Goal: Task Accomplishment & Management: Use online tool/utility

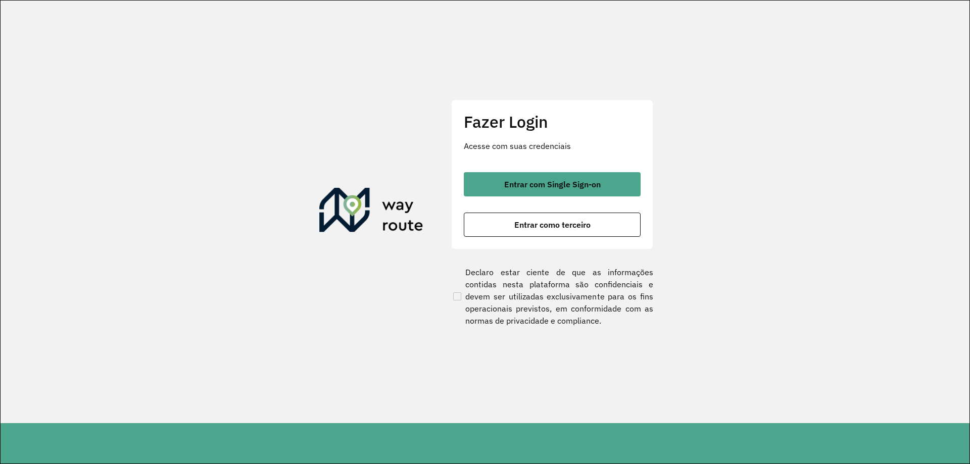
click at [580, 180] on span "Entrar com Single Sign-on" at bounding box center [552, 184] width 97 height 8
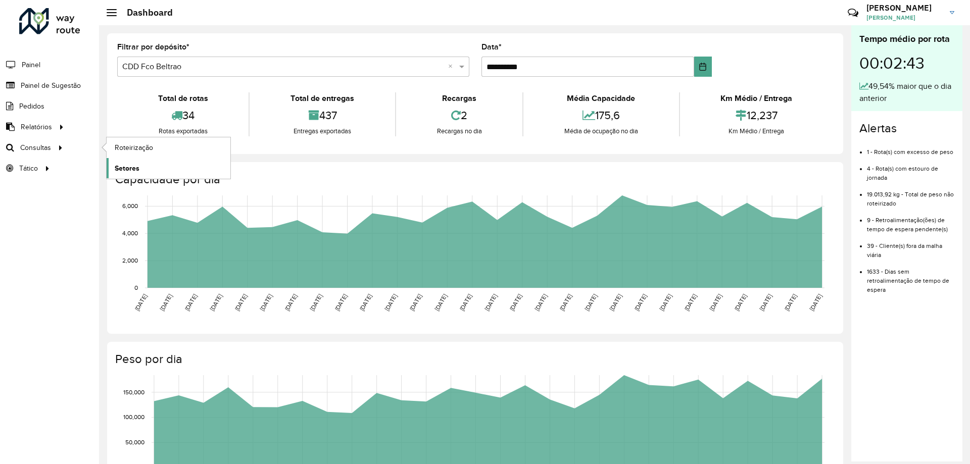
click at [125, 170] on span "Setores" at bounding box center [127, 168] width 25 height 11
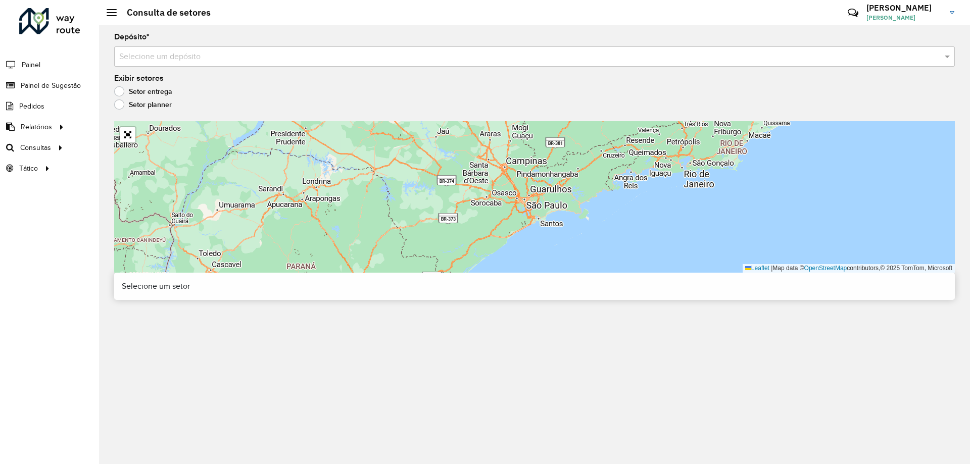
drag, startPoint x: 354, startPoint y: 68, endPoint x: 346, endPoint y: 64, distance: 9.3
click at [353, 68] on div "Depósito * Selecione um depósito Exibir setores Setor entrega Setor planner Lea…" at bounding box center [534, 244] width 871 height 439
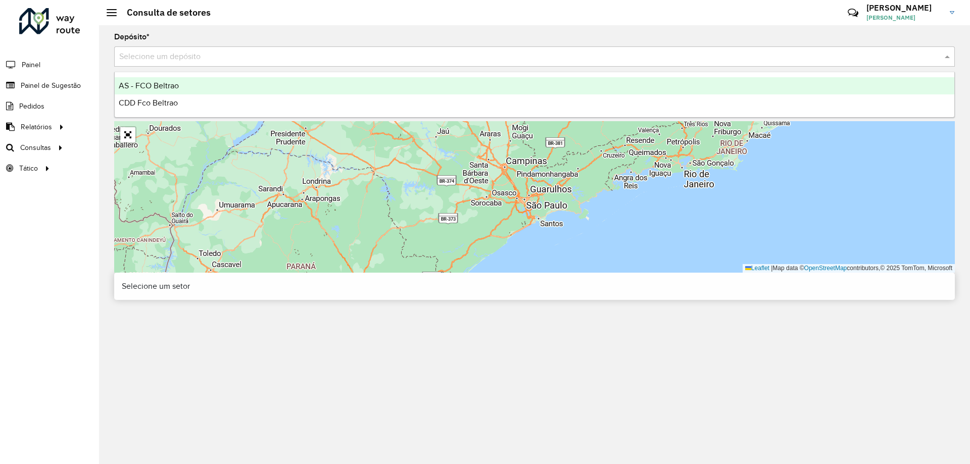
click at [334, 61] on input "text" at bounding box center [524, 57] width 811 height 12
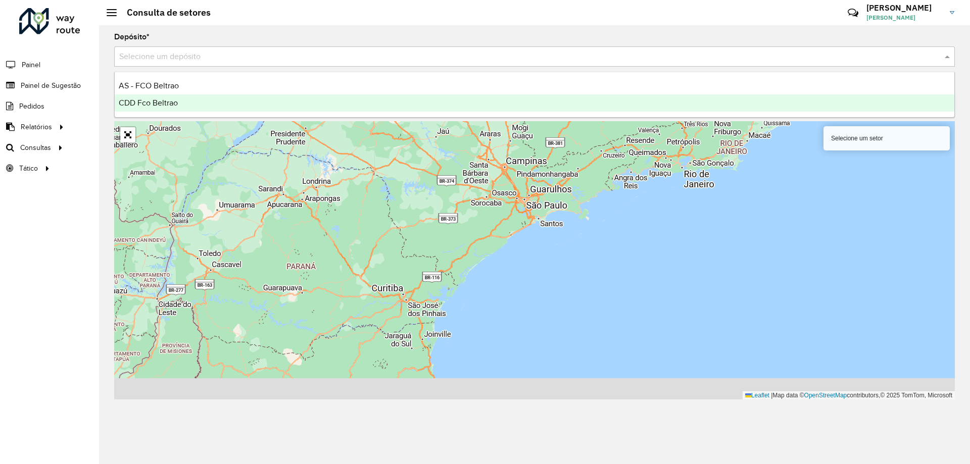
click at [155, 107] on span "CDD Fco Beltrao" at bounding box center [148, 103] width 59 height 9
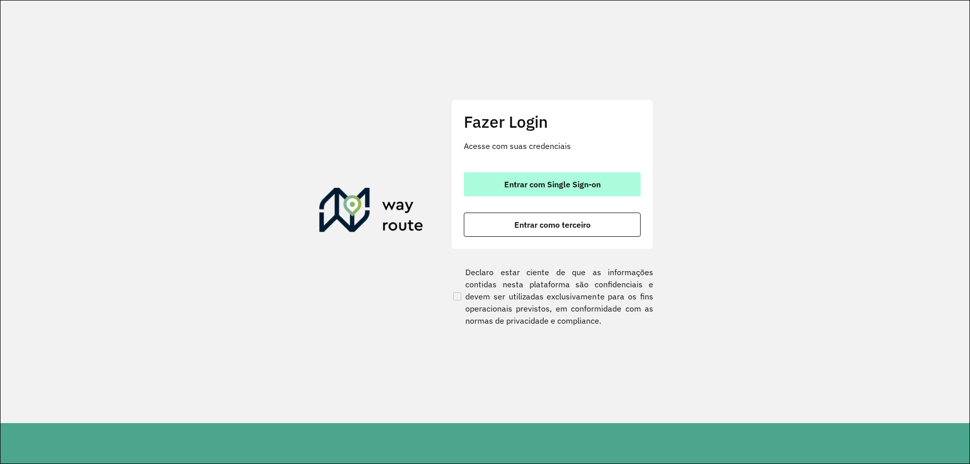
click at [565, 172] on button "Entrar com Single Sign-on" at bounding box center [552, 184] width 177 height 24
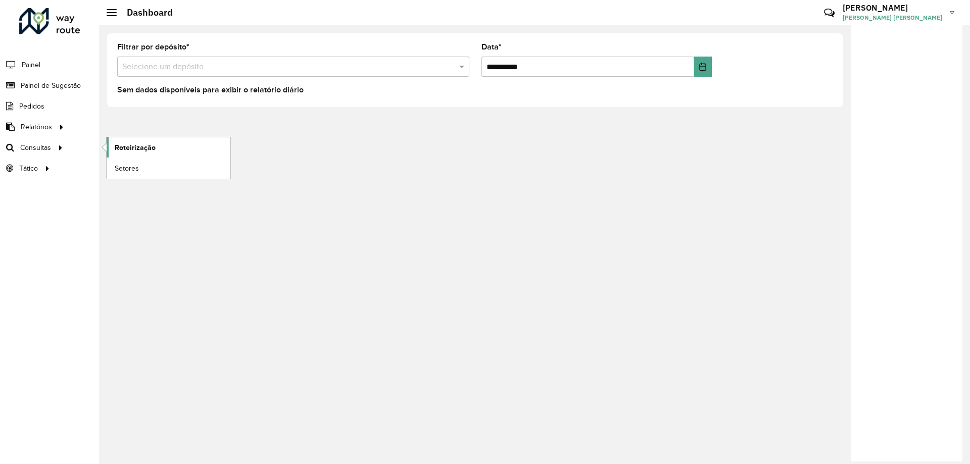
click at [122, 145] on span "Roteirização" at bounding box center [135, 148] width 41 height 11
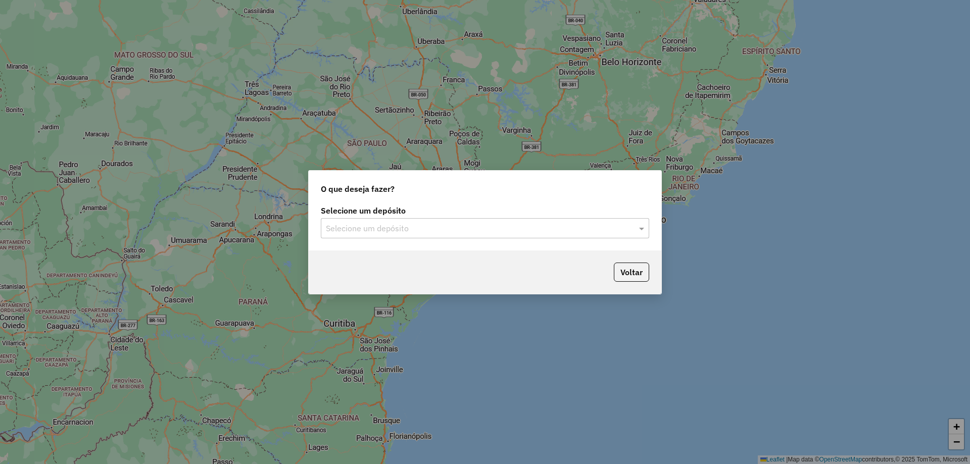
click at [407, 230] on input "text" at bounding box center [475, 229] width 298 height 12
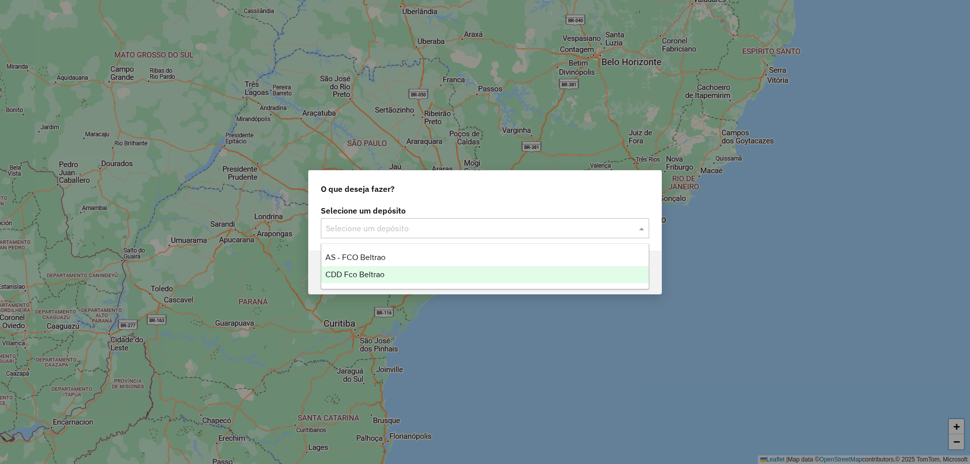
click at [368, 269] on div "CDD Fco Beltrao" at bounding box center [484, 274] width 327 height 17
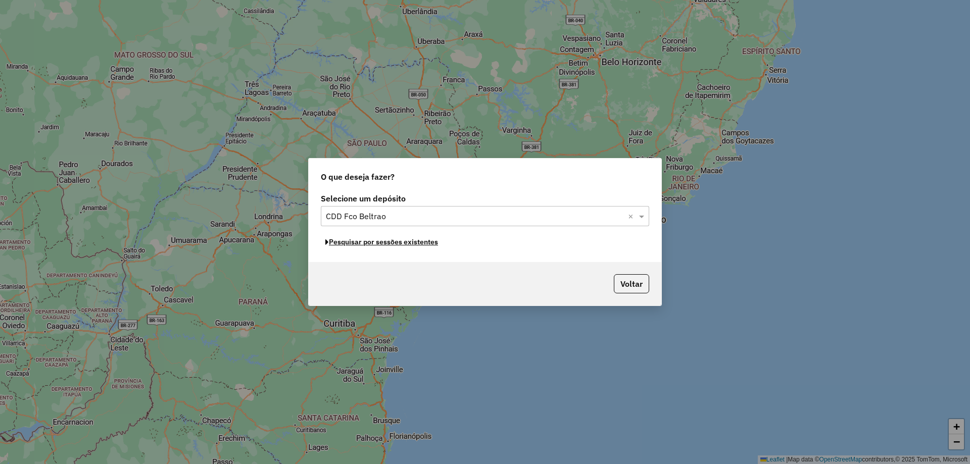
click at [401, 242] on button "Pesquisar por sessões existentes" at bounding box center [382, 242] width 122 height 16
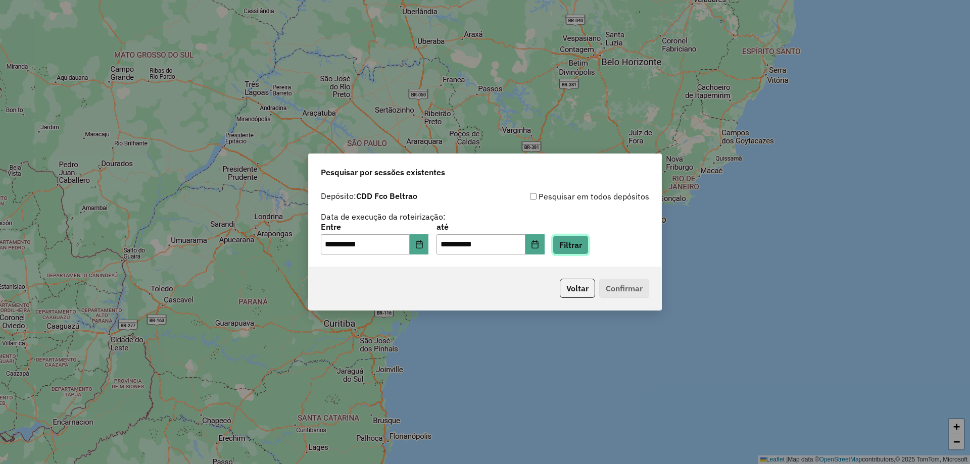
click at [583, 249] on button "Filtrar" at bounding box center [571, 244] width 36 height 19
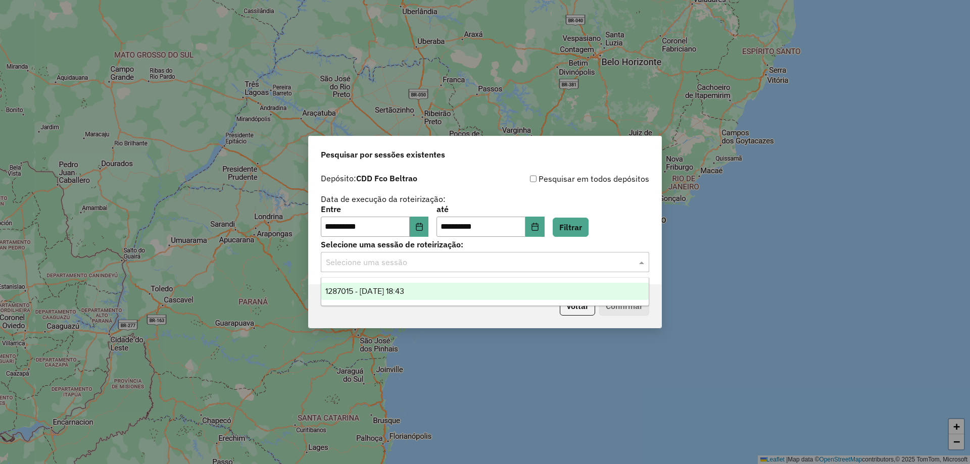
click at [518, 268] on div "Selecione uma sessão" at bounding box center [485, 262] width 328 height 20
click at [436, 287] on div "1287015 - 02/10/2025 18:43" at bounding box center [484, 291] width 327 height 17
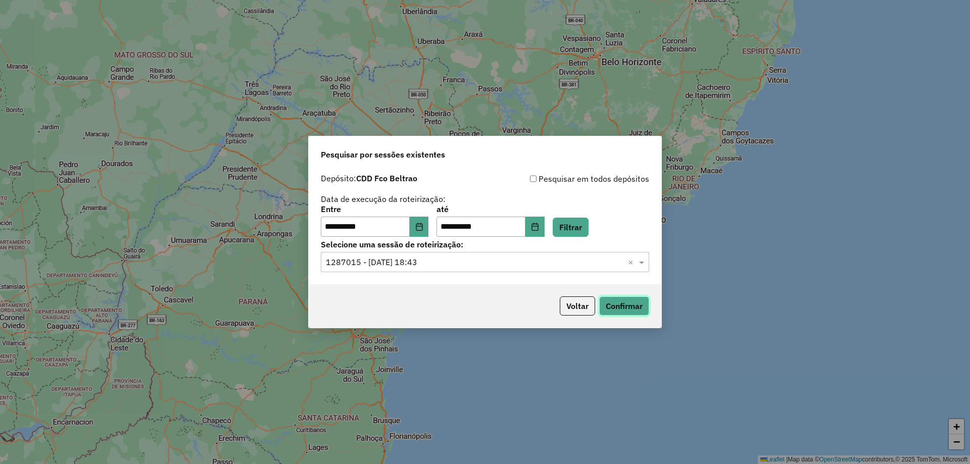
click at [632, 302] on button "Confirmar" at bounding box center [624, 306] width 50 height 19
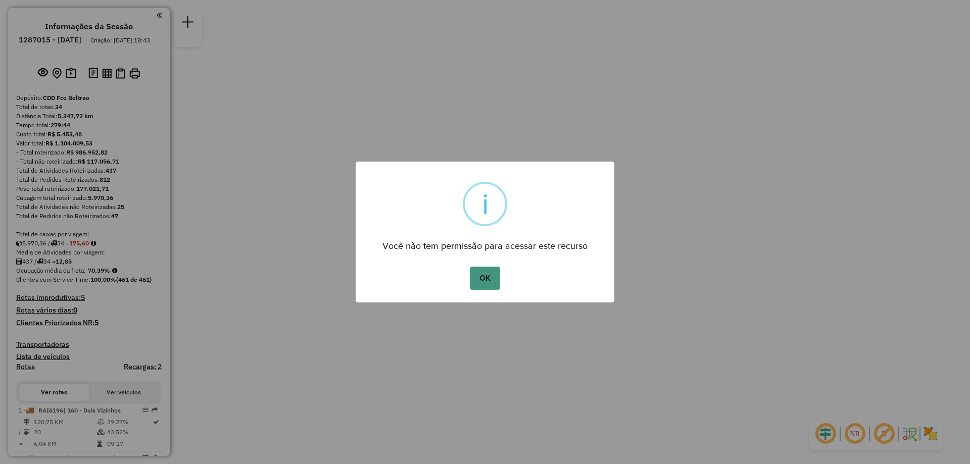
click at [489, 270] on button "OK" at bounding box center [485, 278] width 30 height 23
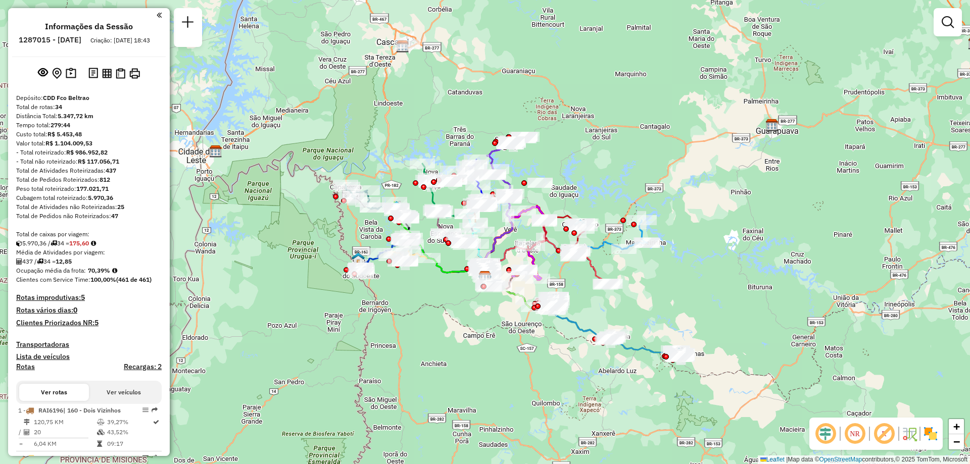
drag, startPoint x: 583, startPoint y: 115, endPoint x: 564, endPoint y: 162, distance: 50.6
click at [564, 162] on div "Janela de atendimento Grade de atendimento Capacidade Transportadoras Veículos …" at bounding box center [485, 232] width 970 height 464
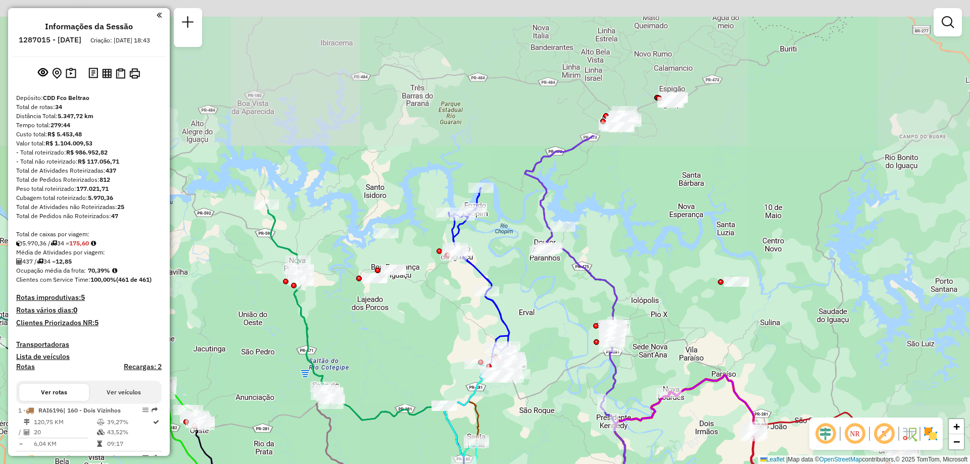
drag, startPoint x: 600, startPoint y: 137, endPoint x: 415, endPoint y: 319, distance: 258.7
click at [415, 318] on div "Janela de atendimento Grade de atendimento Capacidade Transportadoras Veículos …" at bounding box center [485, 232] width 970 height 464
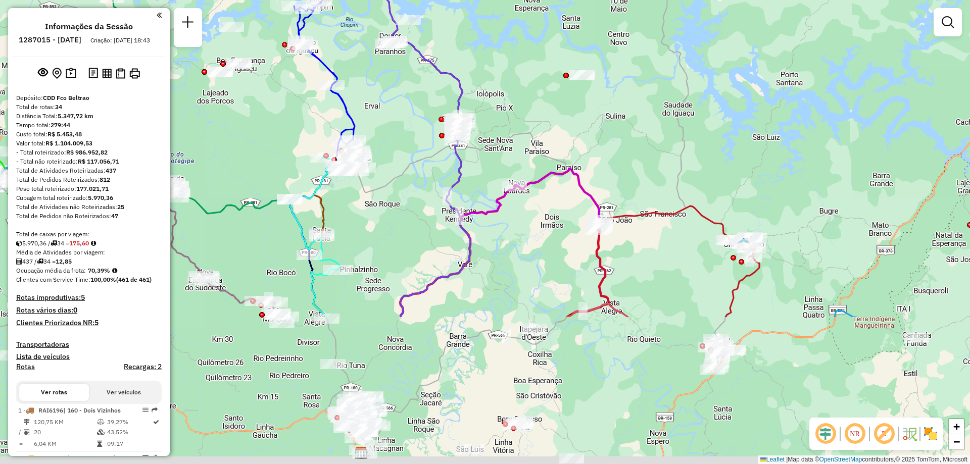
drag, startPoint x: 577, startPoint y: 298, endPoint x: 403, endPoint y: 78, distance: 279.6
click at [403, 78] on div "Janela de atendimento Grade de atendimento Capacidade Transportadoras Veículos …" at bounding box center [485, 232] width 970 height 464
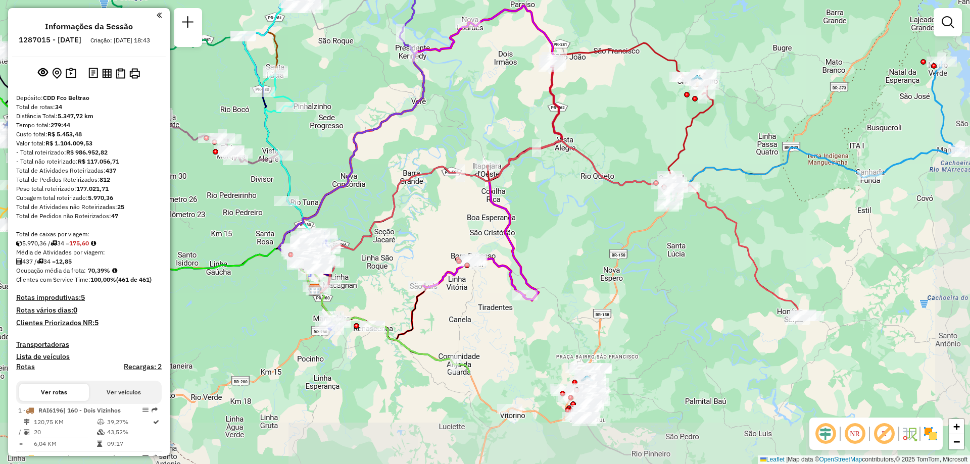
drag, startPoint x: 441, startPoint y: 328, endPoint x: 397, endPoint y: 193, distance: 142.6
click at [397, 193] on icon at bounding box center [557, 230] width 485 height 180
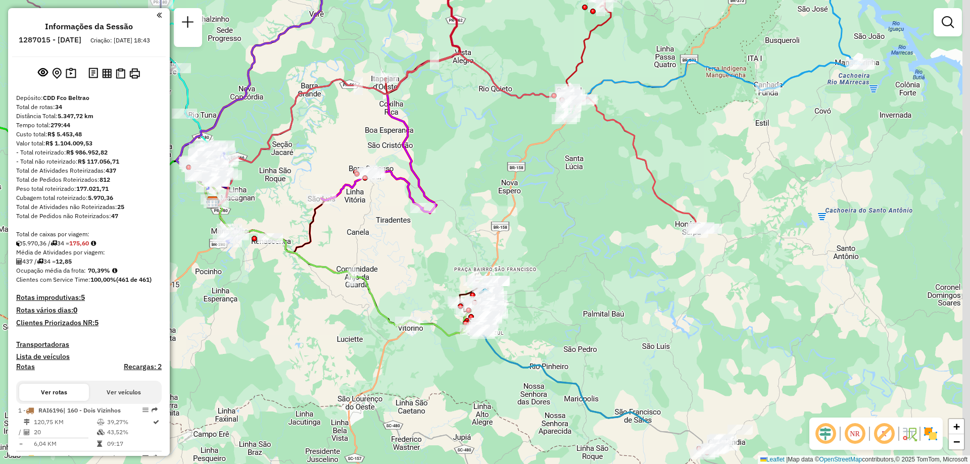
drag, startPoint x: 724, startPoint y: 331, endPoint x: 622, endPoint y: 233, distance: 140.8
click at [622, 233] on div "Janela de atendimento Grade de atendimento Capacidade Transportadoras Veículos …" at bounding box center [485, 232] width 970 height 464
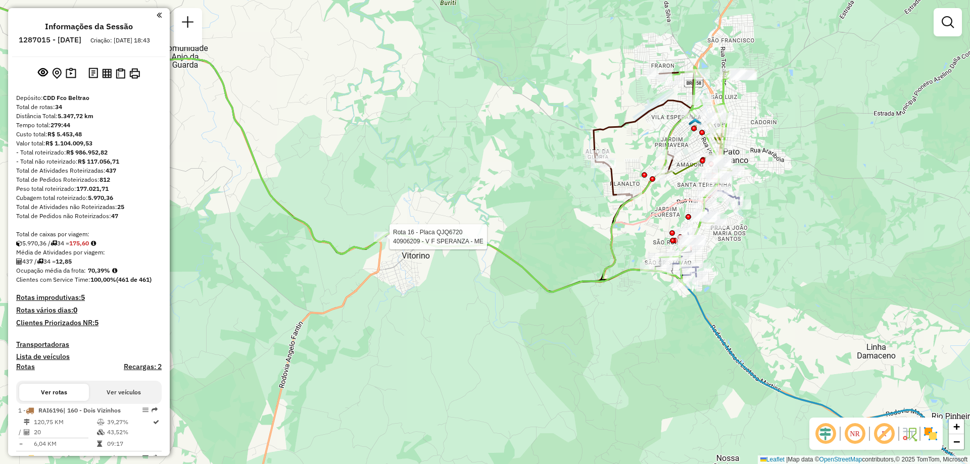
select select "**********"
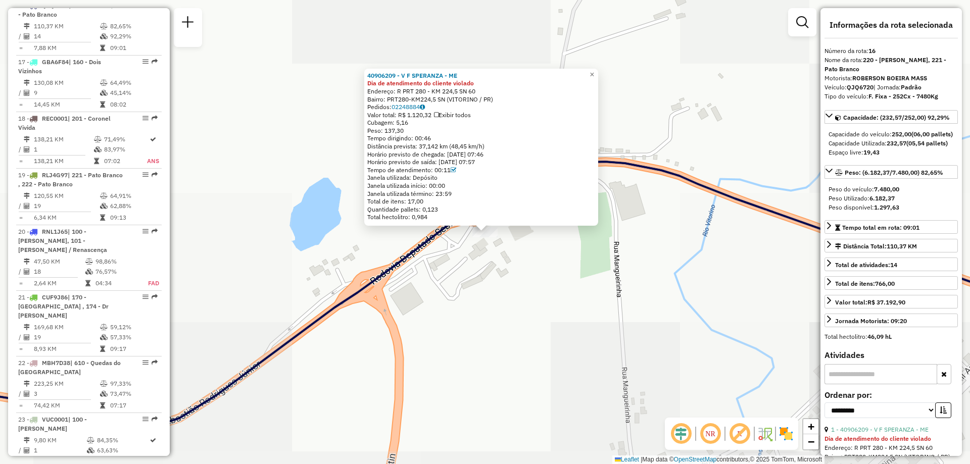
scroll to position [1263, 0]
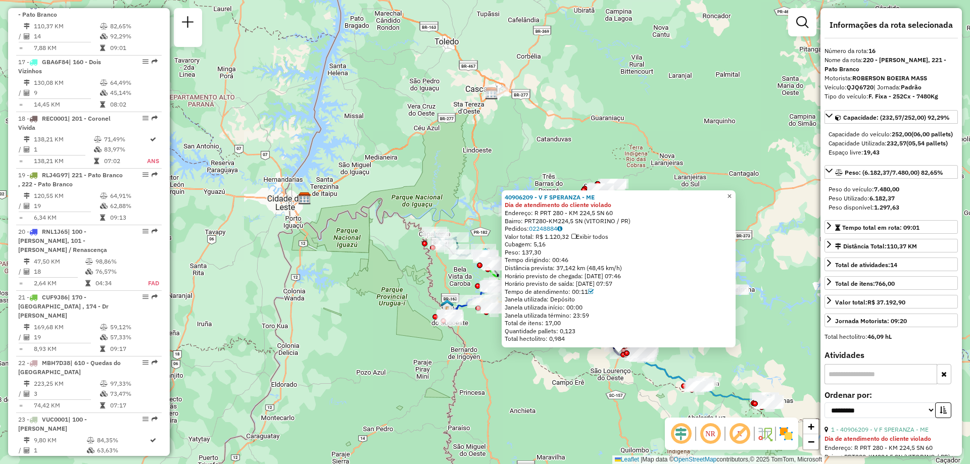
click at [732, 192] on span "×" at bounding box center [729, 196] width 5 height 9
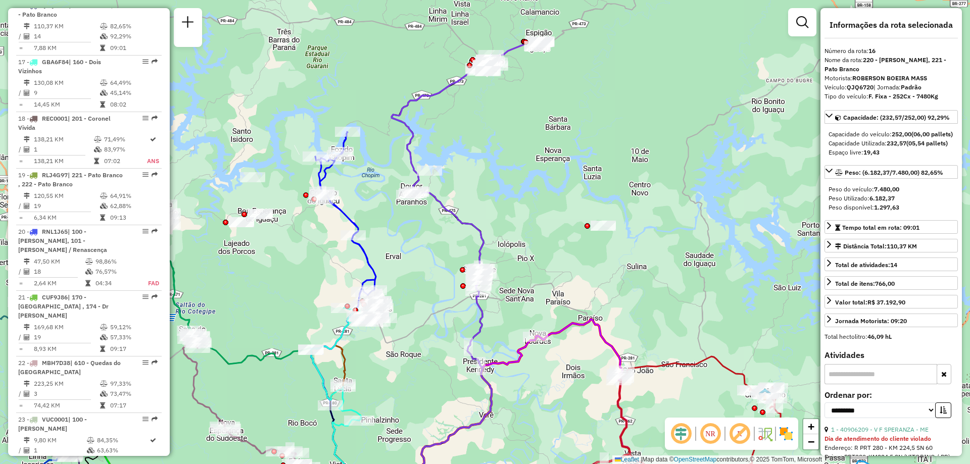
drag, startPoint x: 536, startPoint y: 133, endPoint x: 538, endPoint y: 154, distance: 21.3
click at [538, 154] on div "Janela de atendimento Grade de atendimento Capacidade Transportadoras Veículos …" at bounding box center [485, 232] width 970 height 464
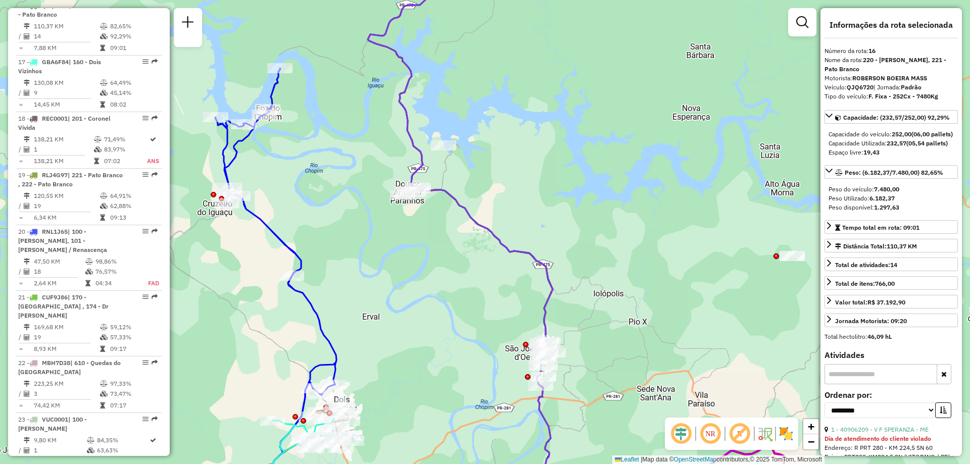
click at [450, 193] on icon at bounding box center [460, 232] width 185 height 557
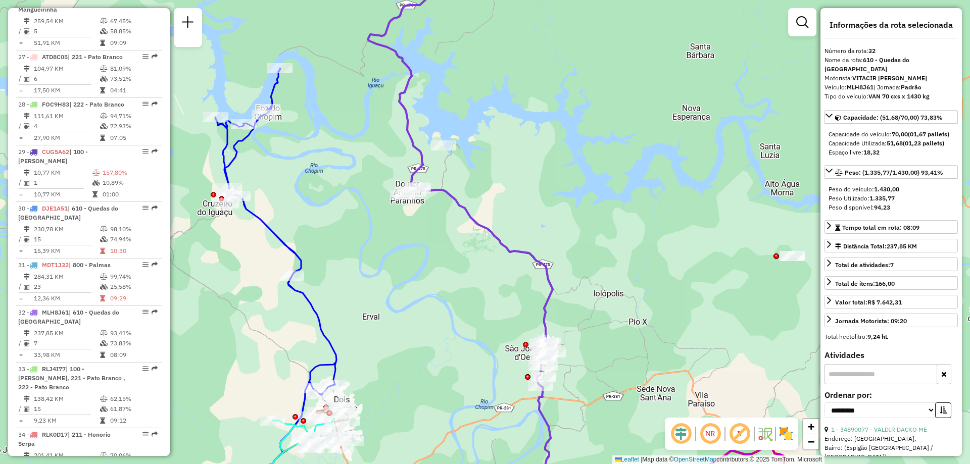
scroll to position [2076, 0]
